Goal: Communication & Community: Connect with others

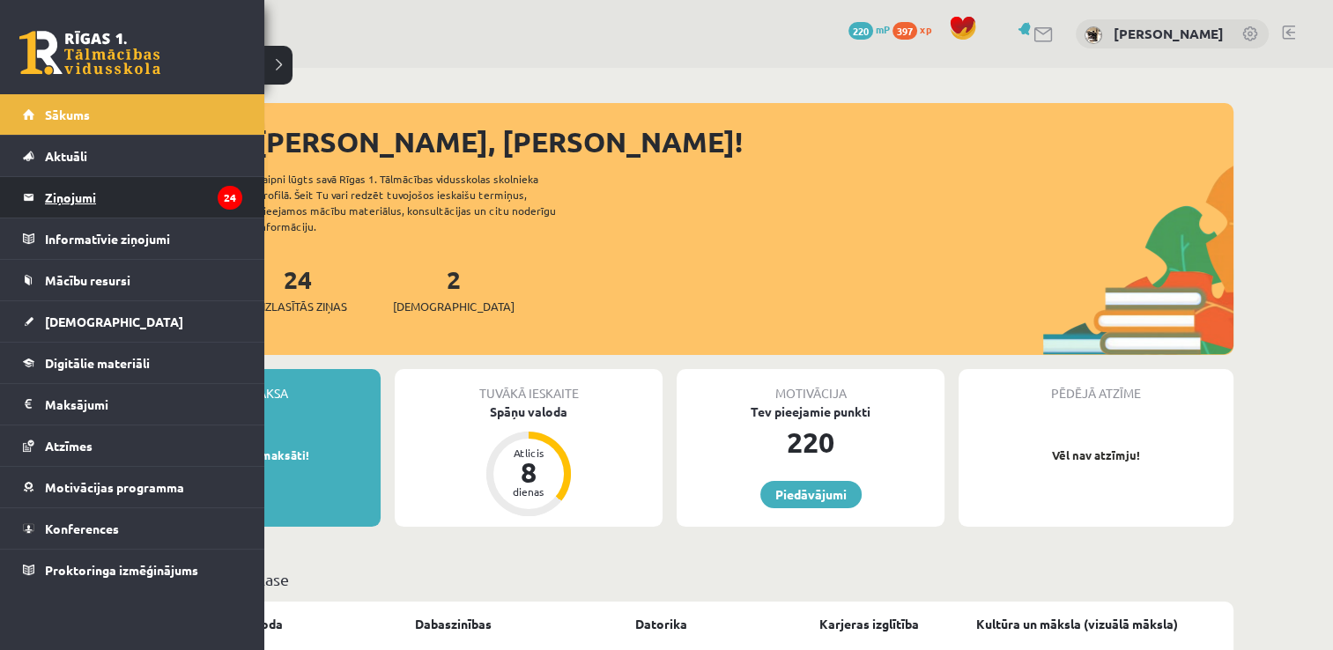
click at [169, 204] on legend "Ziņojumi 24" at bounding box center [143, 197] width 197 height 41
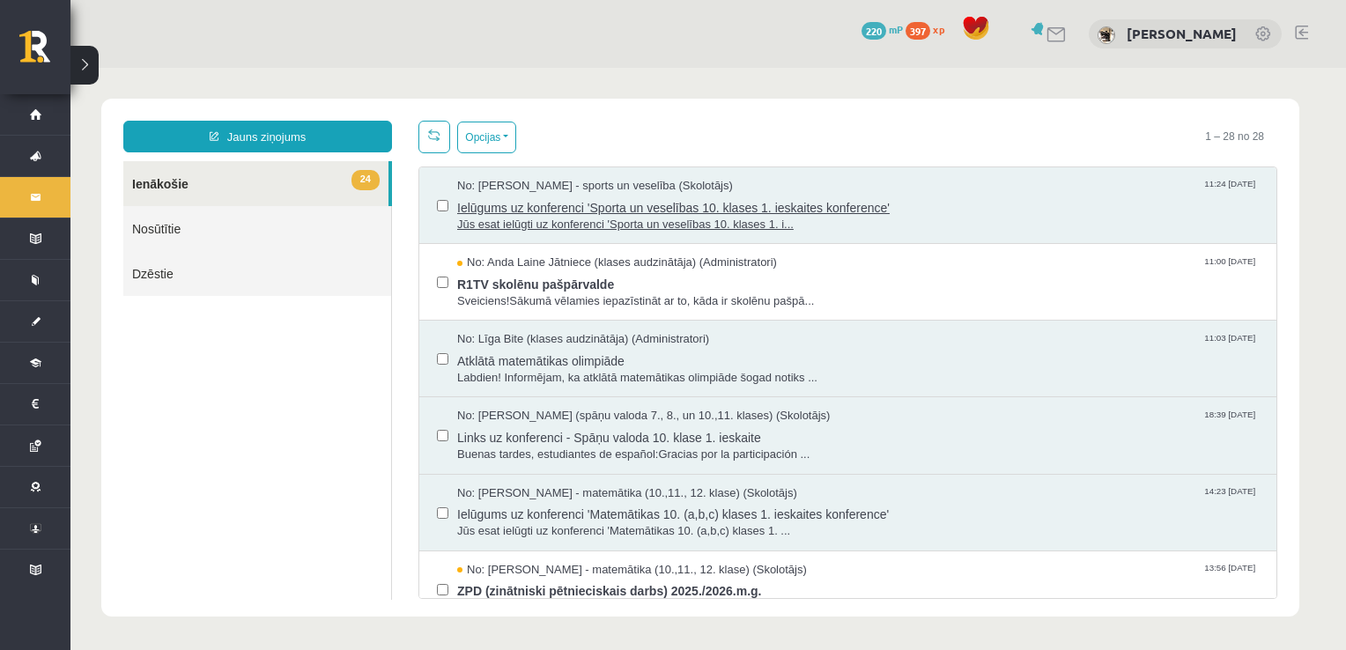
click at [639, 206] on span "Ielūgums uz konferenci 'Sporta un veselības 10. klases 1. ieskaites konference'" at bounding box center [858, 206] width 802 height 22
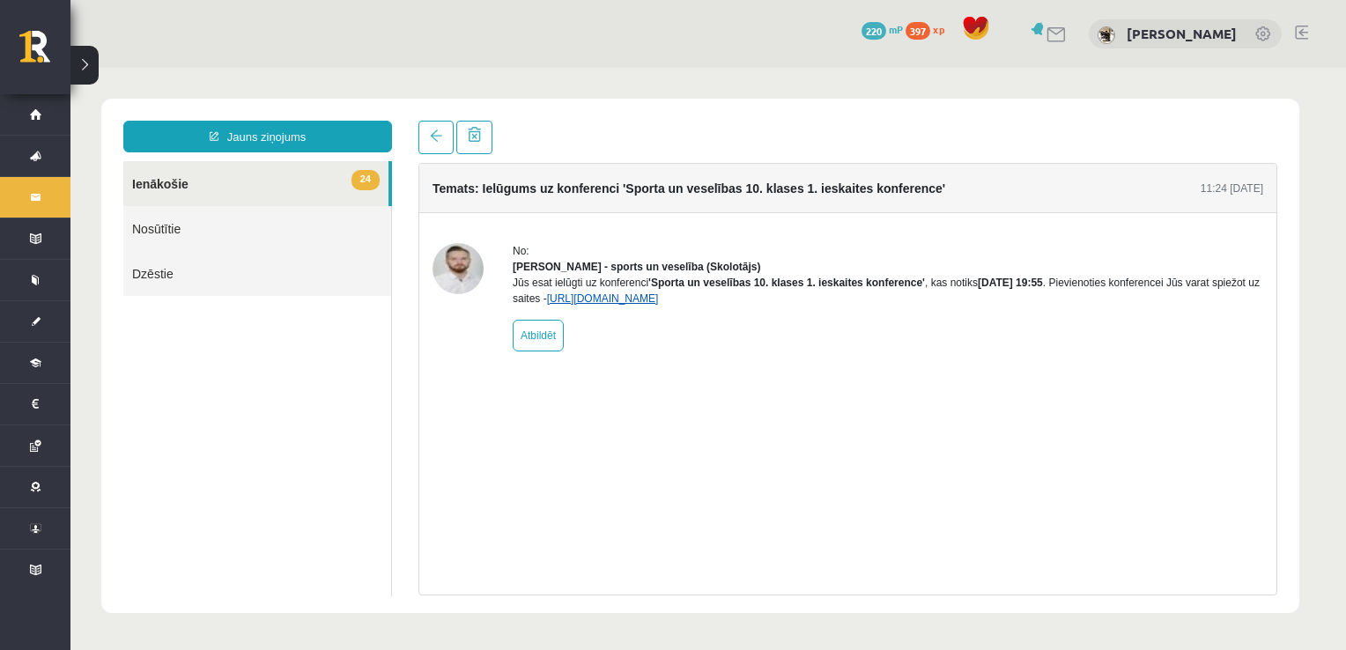
click at [647, 305] on link "https://eskola.r1tv.lv/conferences/4585/join" at bounding box center [603, 298] width 112 height 12
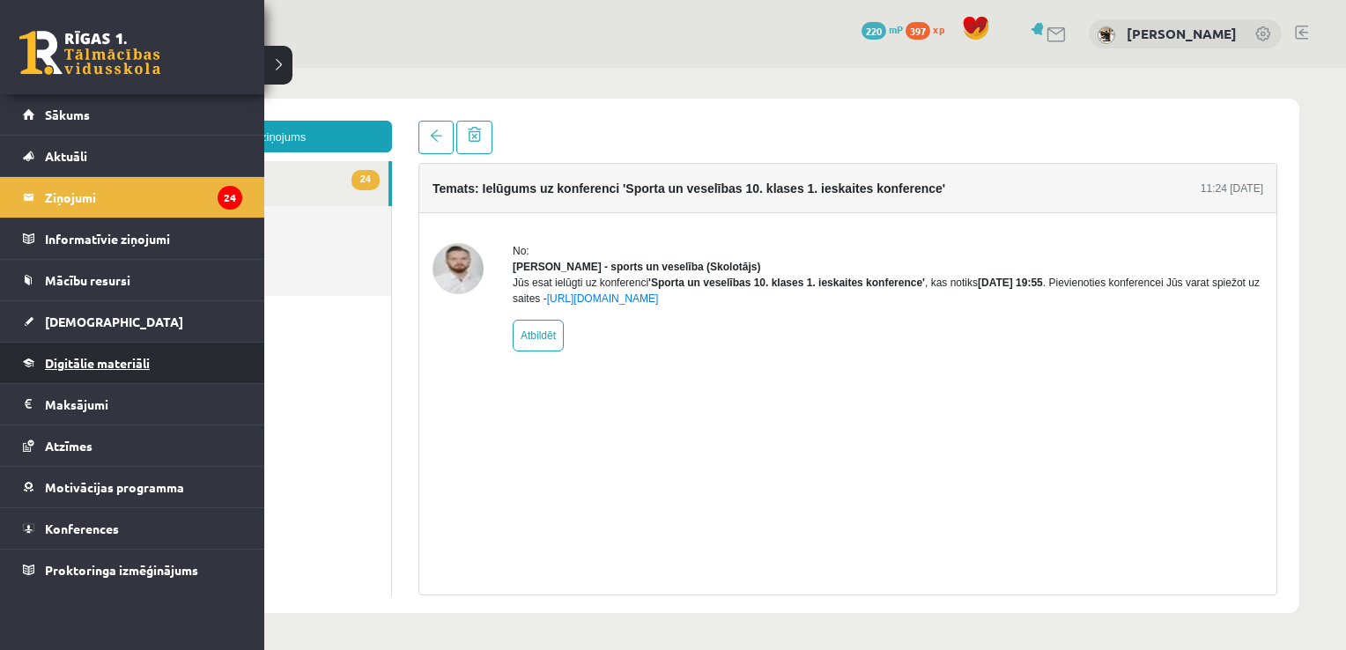
click at [87, 360] on span "Digitālie materiāli" at bounding box center [97, 363] width 105 height 16
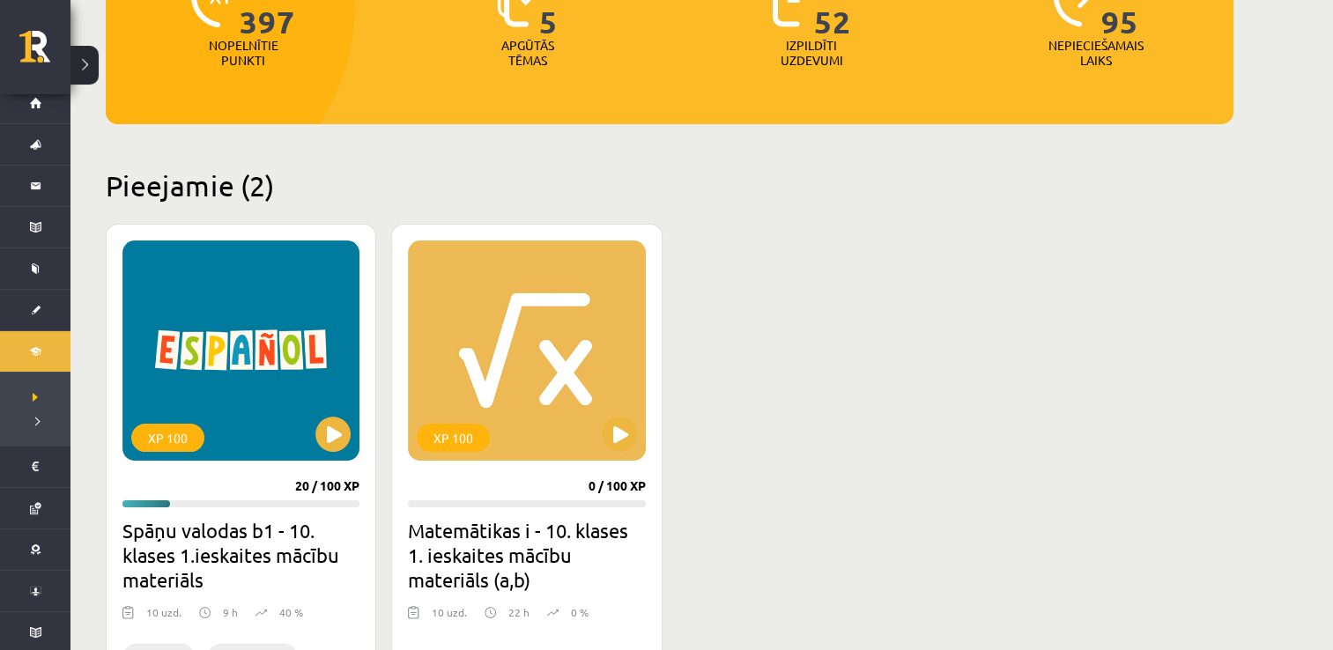
scroll to position [282, 0]
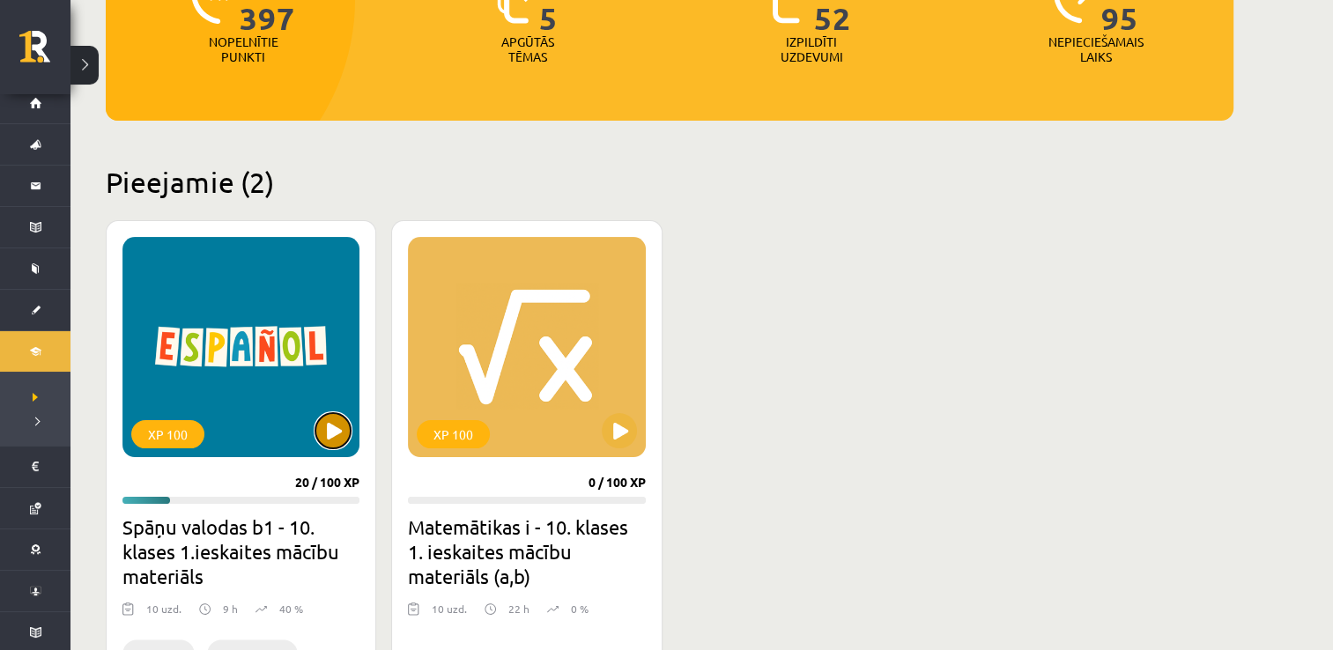
click at [333, 428] on button at bounding box center [332, 430] width 35 height 35
